Goal: Check status: Check status

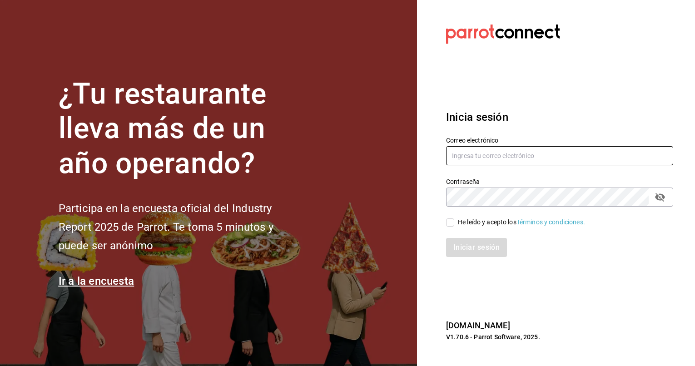
click at [472, 155] on input "text" at bounding box center [559, 155] width 227 height 19
type input "emcardenast@gmail.com"
click at [451, 226] on input "He leído y acepto los Términos y condiciones." at bounding box center [450, 222] width 8 height 8
checkbox input "true"
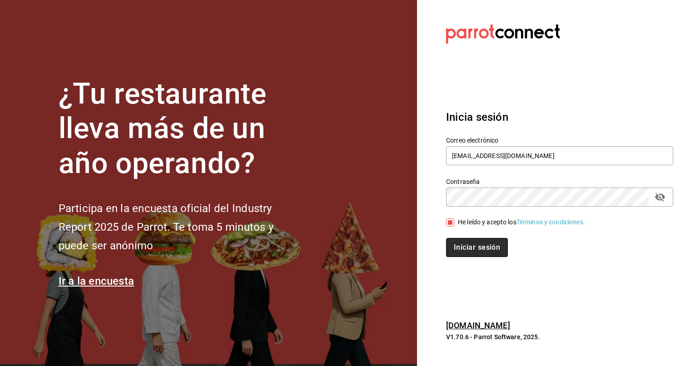
click at [469, 249] on button "Iniciar sesión" at bounding box center [477, 247] width 62 height 19
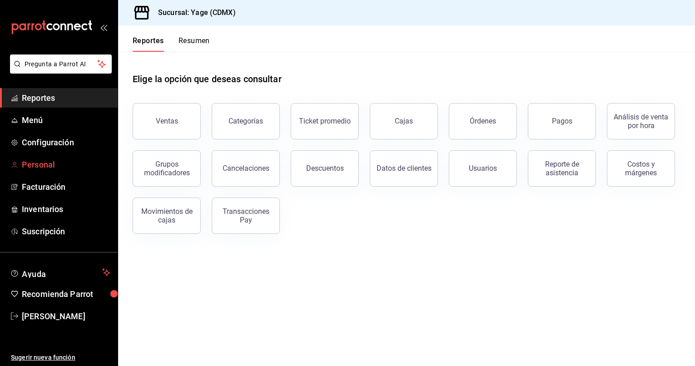
click at [58, 161] on span "Personal" at bounding box center [66, 164] width 89 height 12
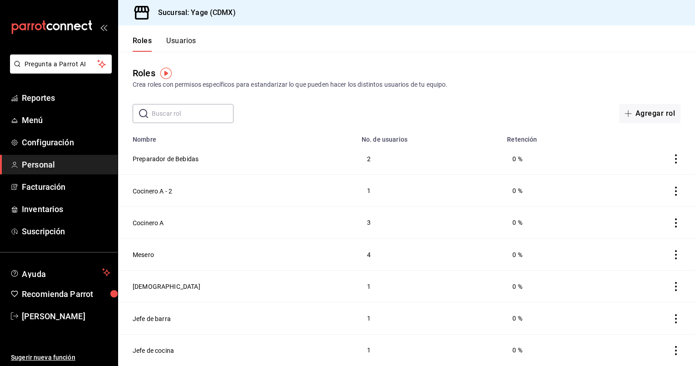
click at [456, 108] on div "​ ​ Agregar rol" at bounding box center [406, 113] width 577 height 19
click at [52, 167] on span "Personal" at bounding box center [66, 164] width 89 height 12
click at [191, 44] on button "Usuarios" at bounding box center [181, 43] width 30 height 15
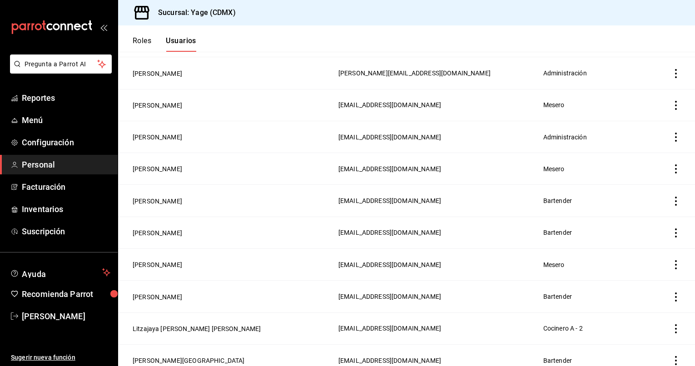
scroll to position [120, 0]
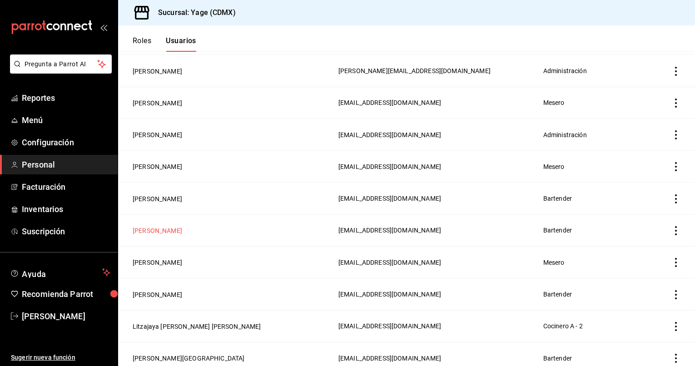
click at [168, 230] on button "Gustavo Ortiz" at bounding box center [157, 230] width 49 height 9
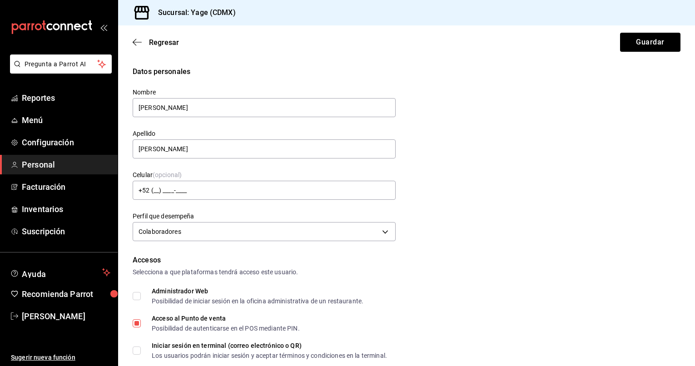
click at [62, 163] on span "Personal" at bounding box center [66, 164] width 89 height 12
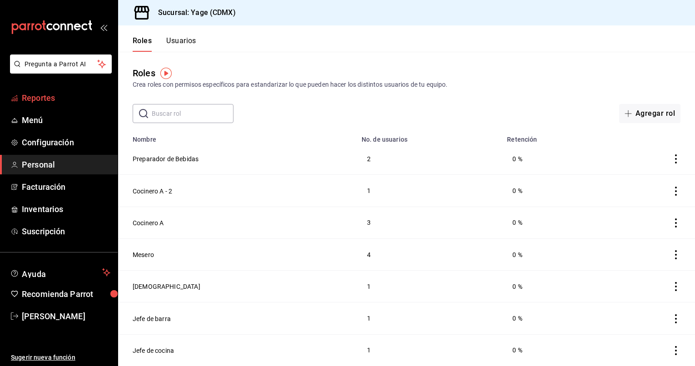
click at [53, 101] on span "Reportes" at bounding box center [66, 98] width 89 height 12
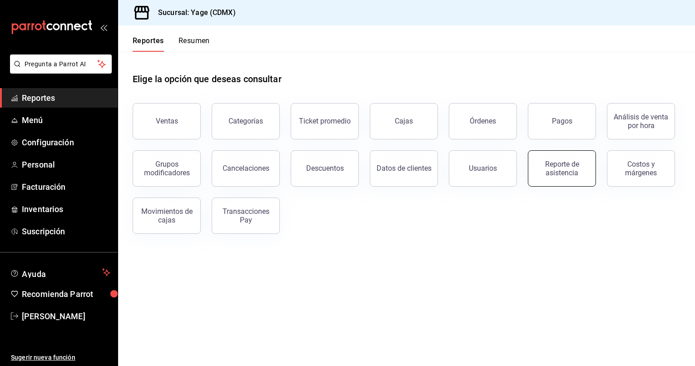
click at [544, 181] on button "Reporte de asistencia" at bounding box center [562, 168] width 68 height 36
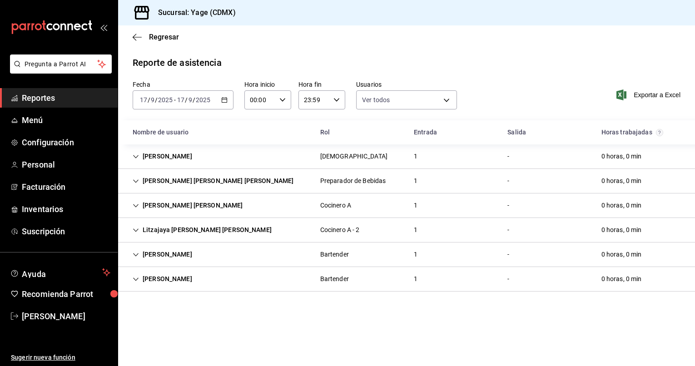
click at [134, 181] on icon "Cell" at bounding box center [135, 180] width 5 height 3
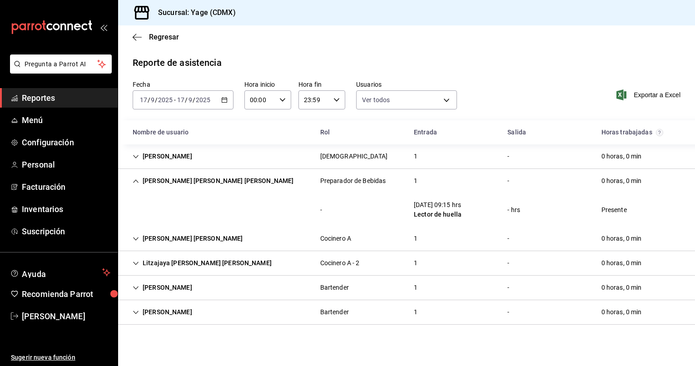
click at [429, 211] on div "Lector de huella" at bounding box center [438, 215] width 48 height 10
click at [364, 182] on div "Preparador de Bebidas" at bounding box center [353, 181] width 66 height 10
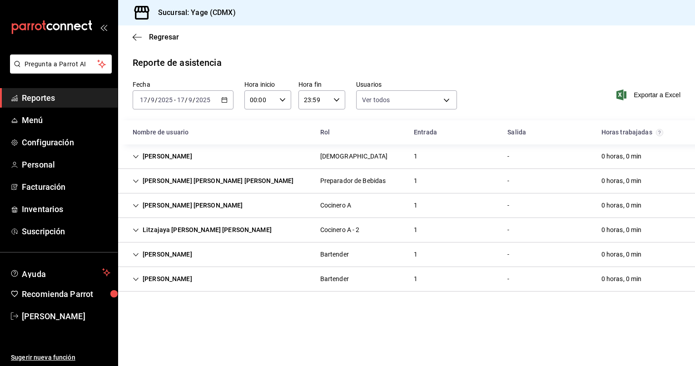
click at [364, 182] on div "Preparador de Bebidas" at bounding box center [353, 181] width 66 height 10
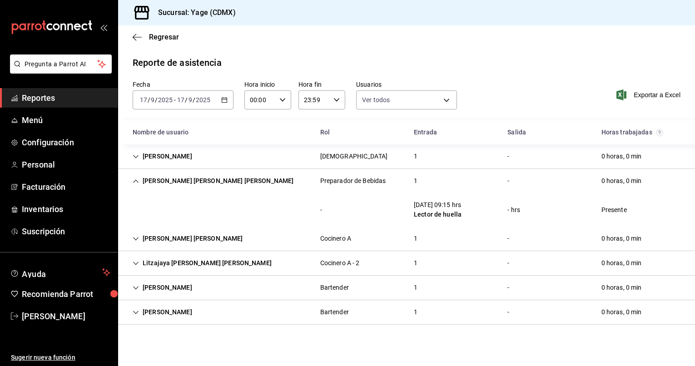
click at [135, 181] on icon "Cell" at bounding box center [136, 181] width 6 height 6
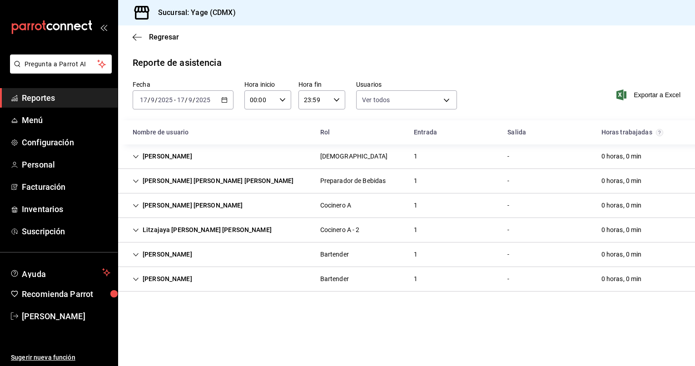
click at [135, 181] on icon "Cell" at bounding box center [136, 181] width 6 height 6
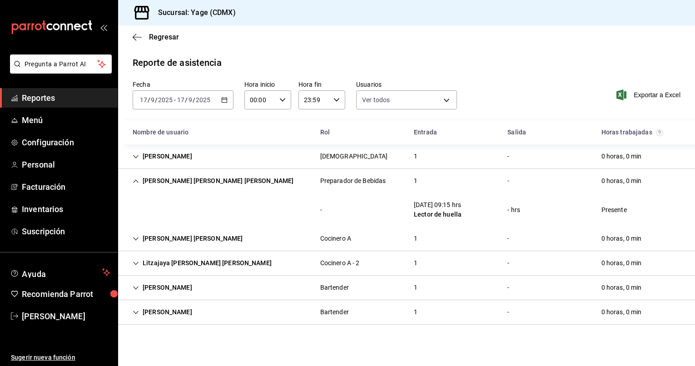
click at [222, 102] on icon "button" at bounding box center [224, 100] width 6 height 6
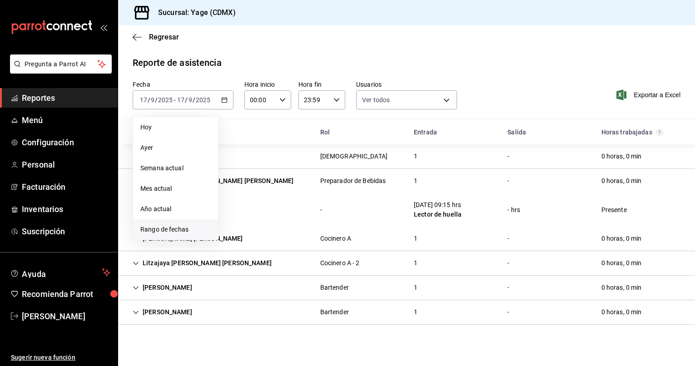
click at [192, 230] on span "Rango de fechas" at bounding box center [175, 230] width 70 height 10
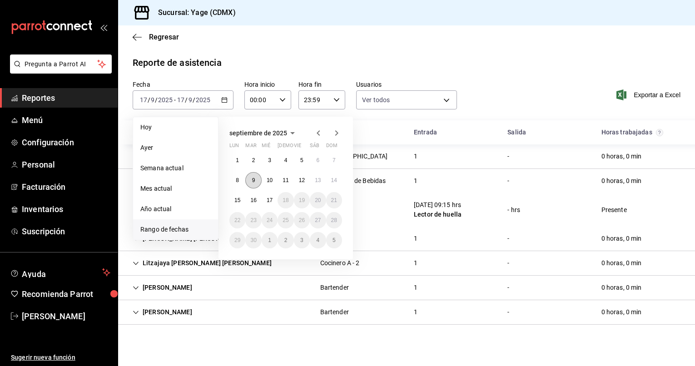
click at [256, 180] on button "9" at bounding box center [253, 180] width 16 height 16
click at [240, 202] on button "15" at bounding box center [237, 200] width 16 height 16
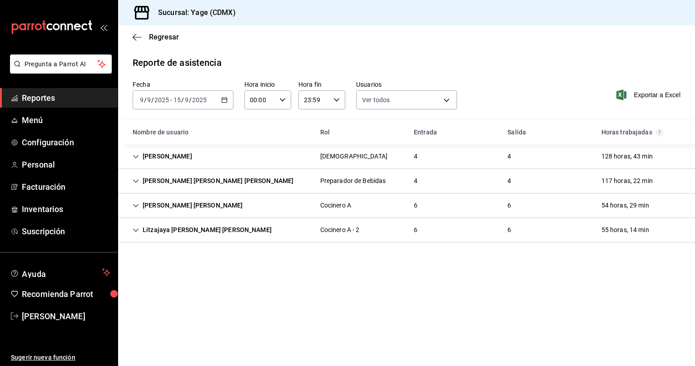
click at [212, 183] on div "Gustavo Daniel Ortiz Pompa" at bounding box center [212, 181] width 175 height 17
click at [139, 180] on div "Gustavo Daniel Ortiz Pompa" at bounding box center [212, 181] width 175 height 17
click at [133, 182] on icon "Cell" at bounding box center [136, 181] width 6 height 6
click at [230, 99] on div "2025-09-09 9 / 9 / 2025 - 2025-09-15 15 / 9 / 2025" at bounding box center [183, 99] width 101 height 19
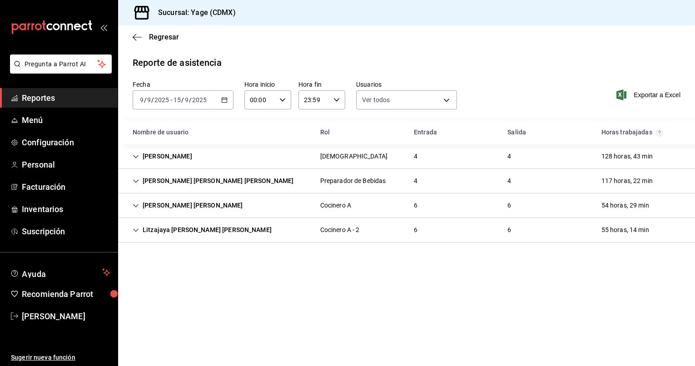
click at [64, 99] on span "Reportes" at bounding box center [66, 98] width 89 height 12
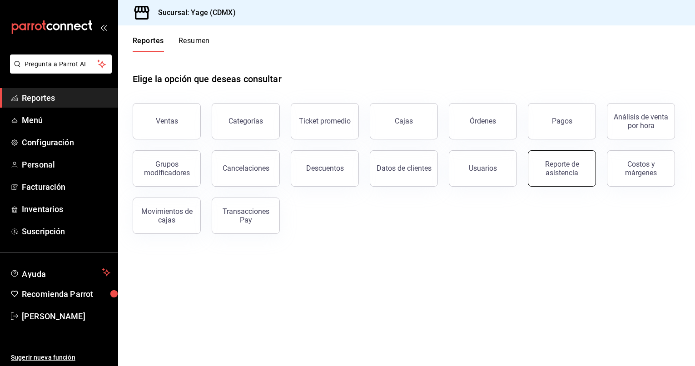
click at [555, 169] on div "Reporte de asistencia" at bounding box center [561, 168] width 56 height 17
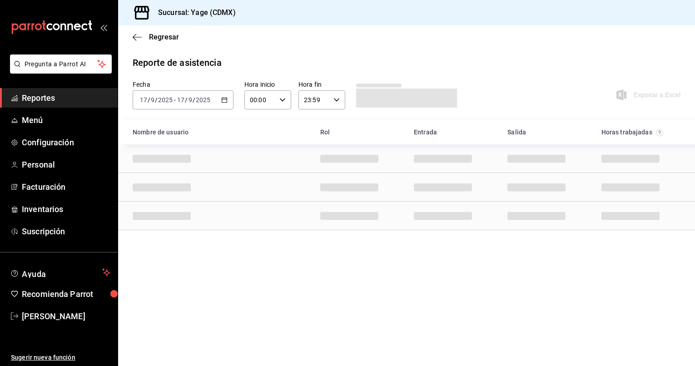
click at [225, 99] on icon "button" at bounding box center [224, 100] width 6 height 6
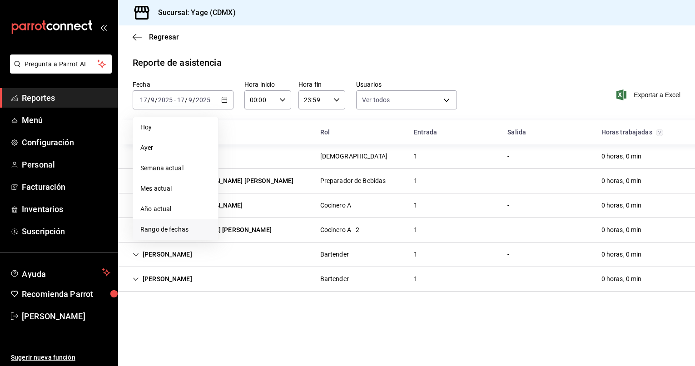
click at [163, 230] on span "Rango de fechas" at bounding box center [175, 230] width 70 height 10
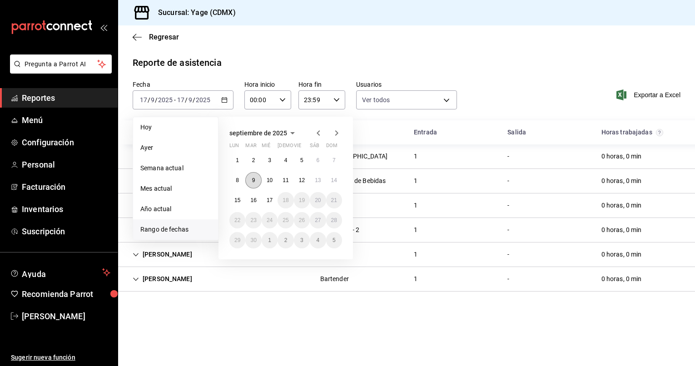
click at [251, 183] on button "9" at bounding box center [253, 180] width 16 height 16
click at [235, 201] on abbr "15" at bounding box center [237, 200] width 6 height 6
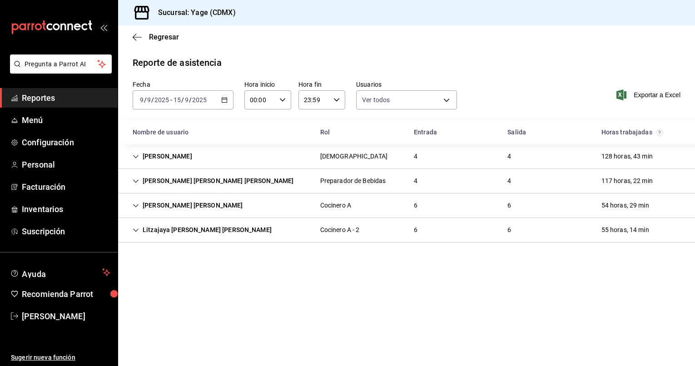
click at [222, 187] on div "Gustavo Daniel Ortiz Pompa" at bounding box center [212, 181] width 175 height 17
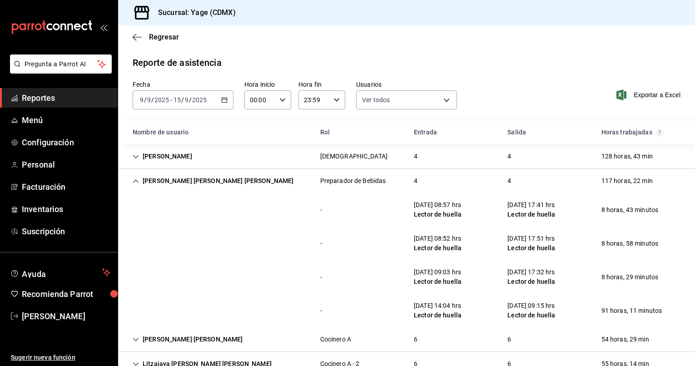
click at [79, 93] on span "Reportes" at bounding box center [66, 98] width 89 height 12
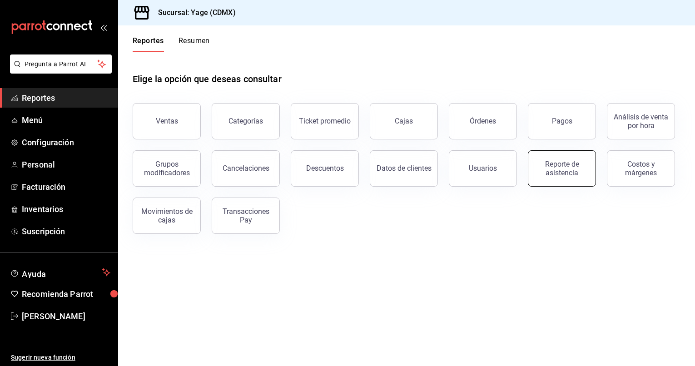
click at [563, 176] on div "Reporte de asistencia" at bounding box center [561, 168] width 56 height 17
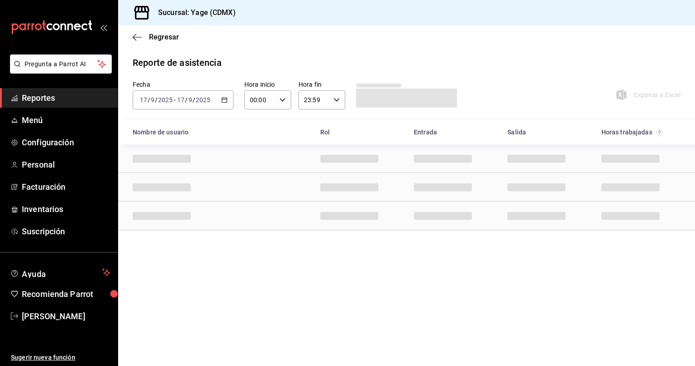
click at [221, 104] on div "2025-09-17 17 / 9 / 2025 - 2025-09-17 17 / 9 / 2025" at bounding box center [183, 99] width 101 height 19
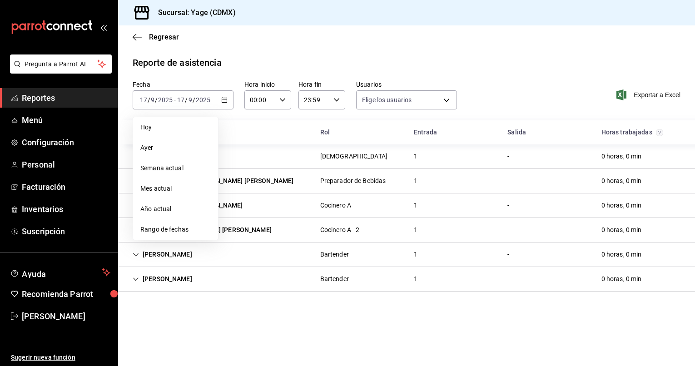
type input "d7b1228a-08fb-460c-b466-8e9f12804383,11f389f7-ef69-4dab-bd7e-eac887a80b8d,85816…"
click at [173, 227] on span "Rango de fechas" at bounding box center [175, 230] width 70 height 10
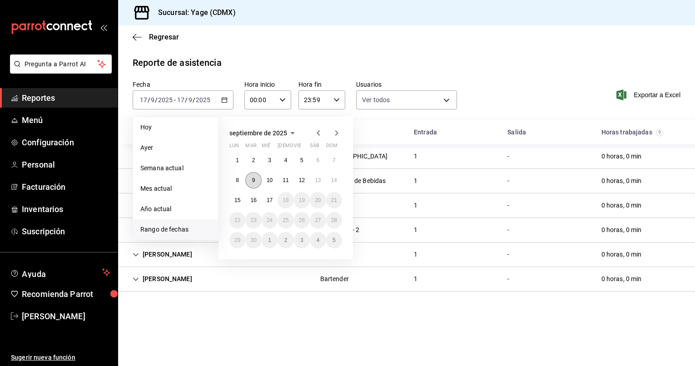
click at [256, 183] on button "9" at bounding box center [253, 180] width 16 height 16
click at [240, 197] on abbr "15" at bounding box center [237, 200] width 6 height 6
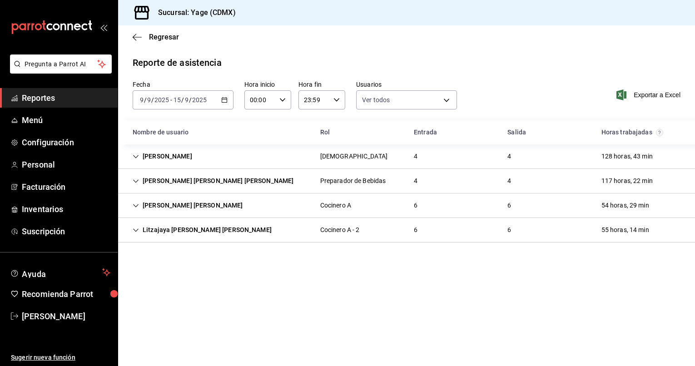
click at [209, 181] on div "Gustavo Daniel Ortiz Pompa" at bounding box center [212, 181] width 175 height 17
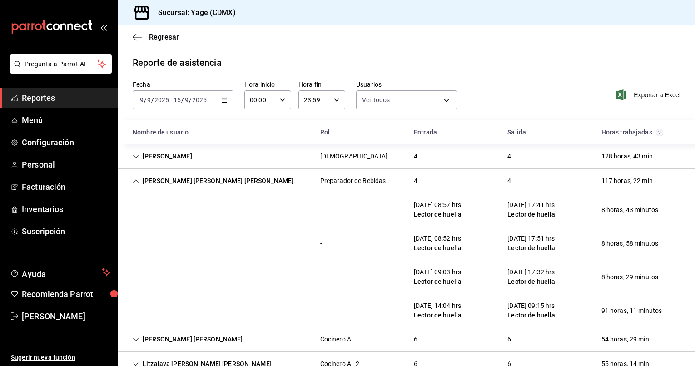
scroll to position [25, 0]
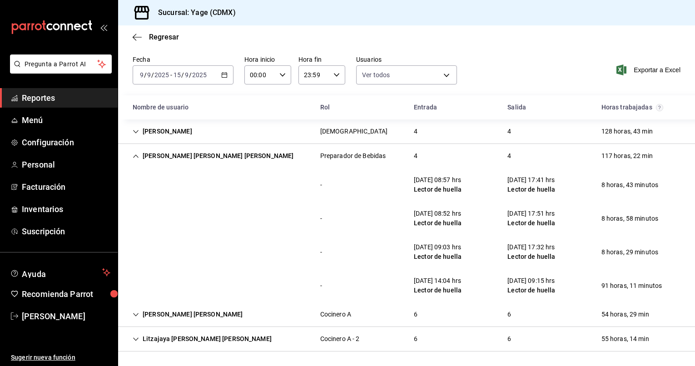
click at [156, 132] on div "Juan Rivera" at bounding box center [162, 131] width 74 height 17
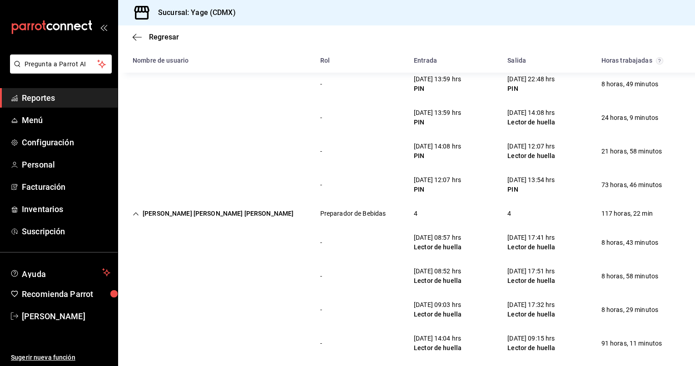
scroll to position [0, 0]
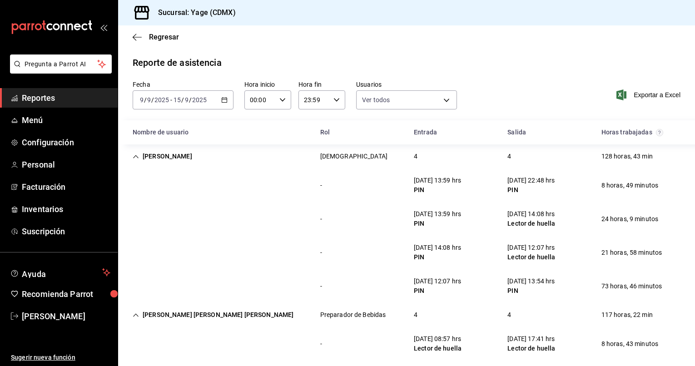
click at [137, 153] on div "Juan Rivera" at bounding box center [162, 156] width 74 height 17
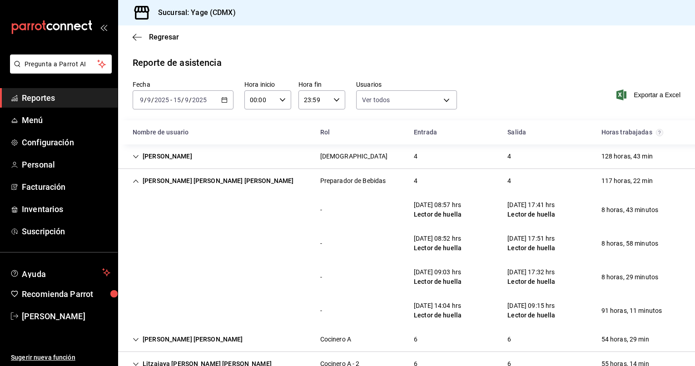
click at [137, 177] on div "Gustavo Daniel Ortiz Pompa" at bounding box center [212, 181] width 175 height 17
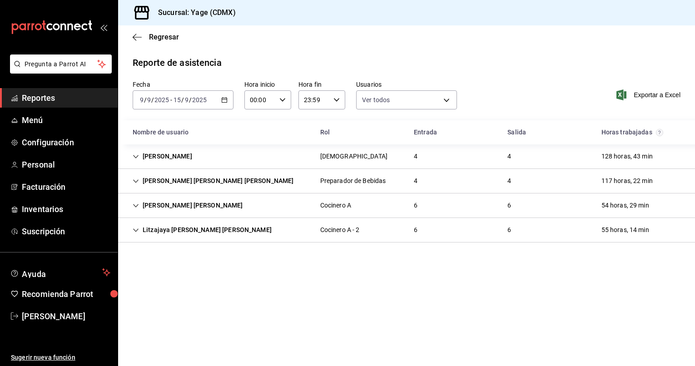
click at [50, 99] on span "Reportes" at bounding box center [66, 98] width 89 height 12
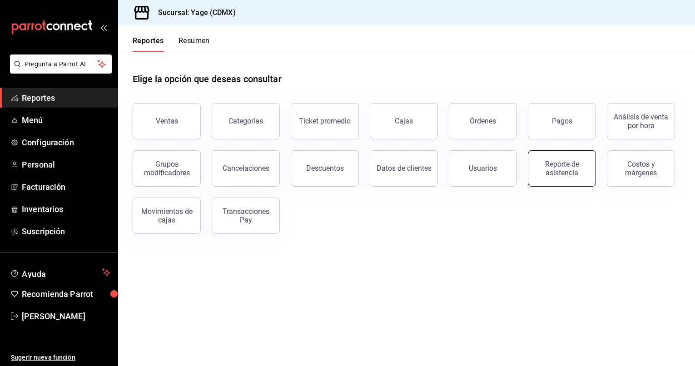
click at [561, 165] on div "Reporte de asistencia" at bounding box center [561, 168] width 56 height 17
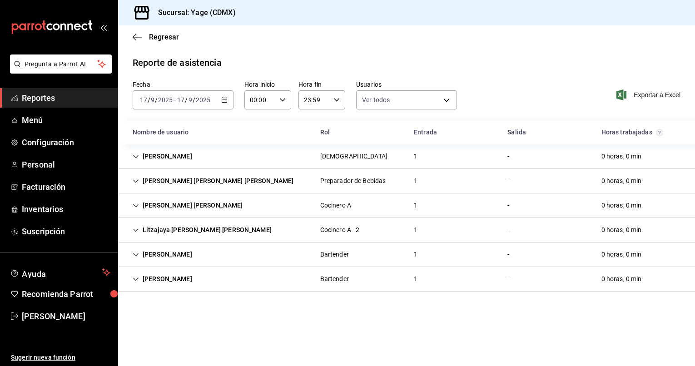
click at [157, 251] on div "Javier Correa" at bounding box center [162, 254] width 74 height 17
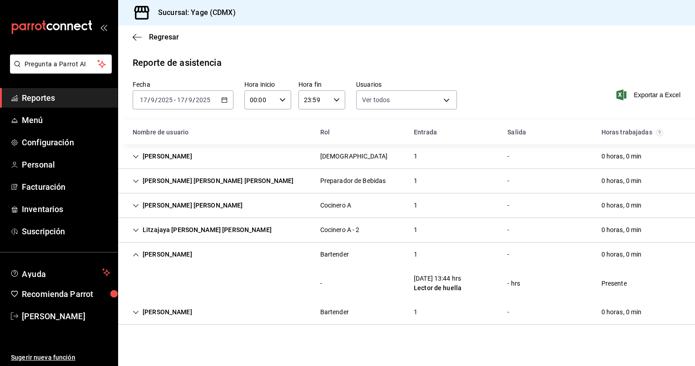
click at [70, 99] on span "Reportes" at bounding box center [66, 98] width 89 height 12
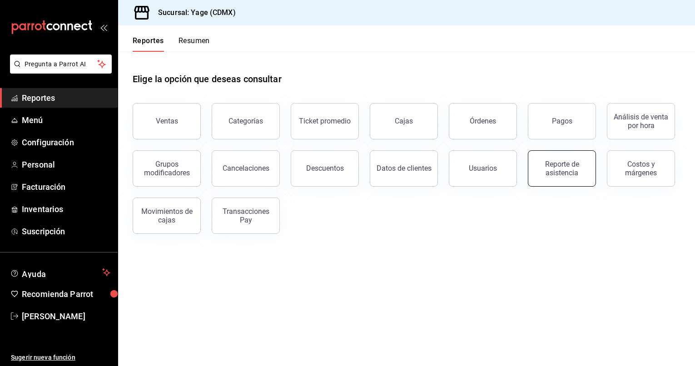
click at [554, 175] on div "Reporte de asistencia" at bounding box center [561, 168] width 56 height 17
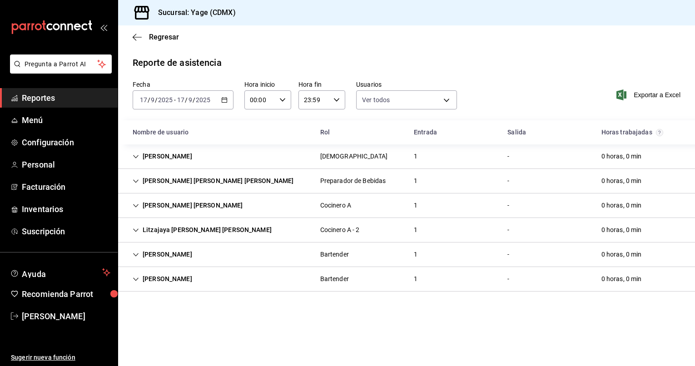
click at [58, 94] on span "Reportes" at bounding box center [66, 98] width 89 height 12
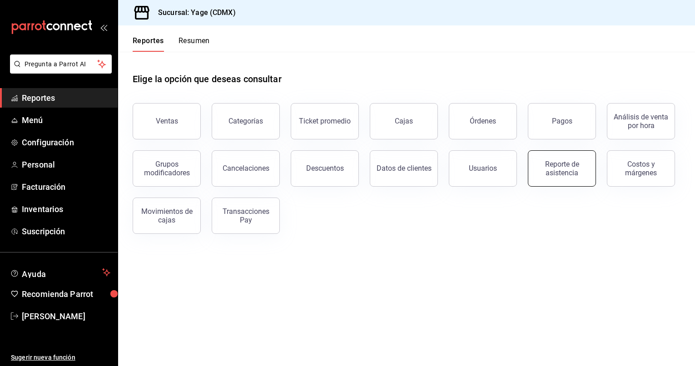
click at [568, 170] on div "Reporte de asistencia" at bounding box center [561, 168] width 56 height 17
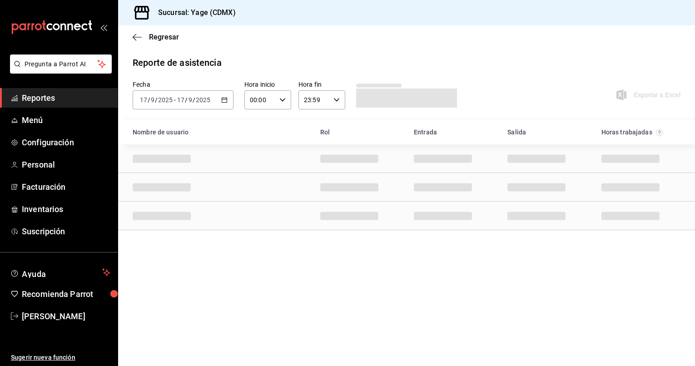
click at [223, 96] on div "2025-09-17 17 / 9 / 2025 - 2025-09-17 17 / 9 / 2025" at bounding box center [183, 99] width 101 height 19
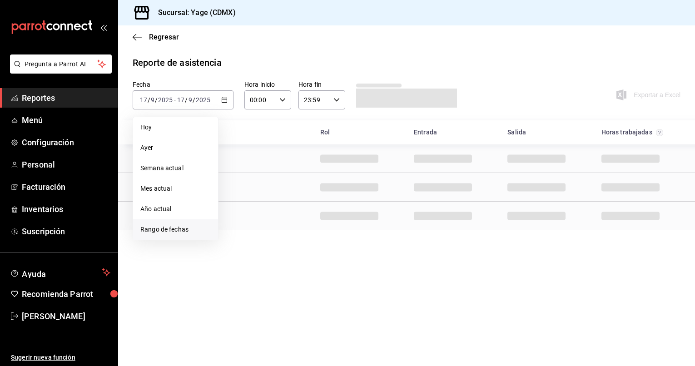
click at [183, 221] on li "Rango de fechas" at bounding box center [175, 229] width 85 height 20
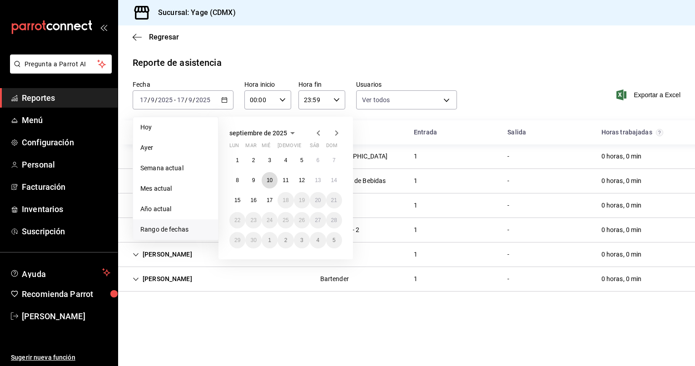
click at [271, 181] on abbr "10" at bounding box center [270, 180] width 6 height 6
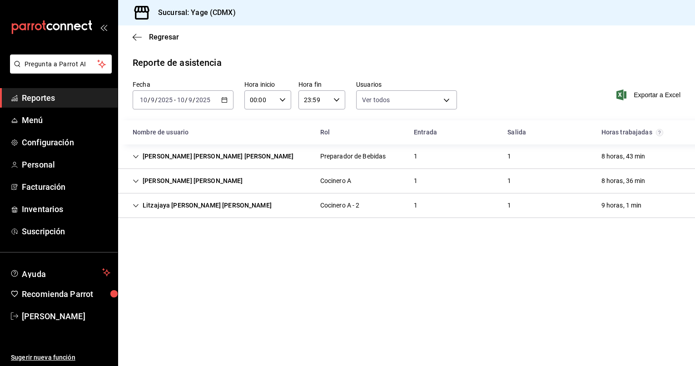
click at [220, 99] on div "2025-09-10 10 / 9 / 2025 - 2025-09-10 10 / 9 / 2025" at bounding box center [183, 99] width 101 height 19
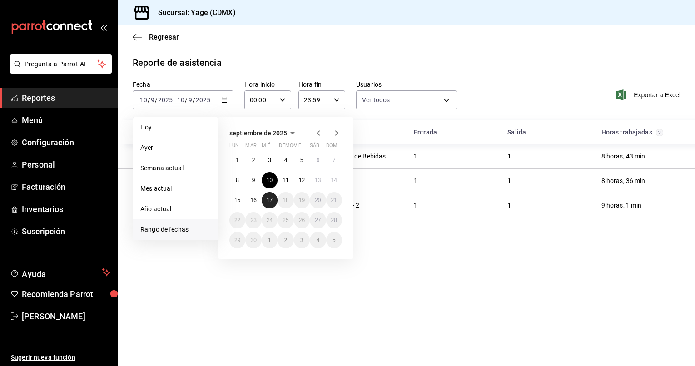
click at [271, 195] on button "17" at bounding box center [270, 200] width 16 height 16
